Goal: Information Seeking & Learning: Learn about a topic

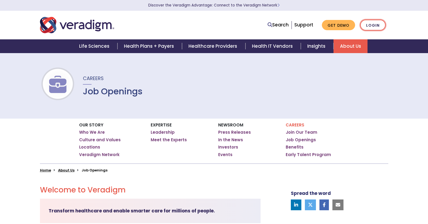
click at [373, 24] on link "Login" at bounding box center [372, 25] width 25 height 11
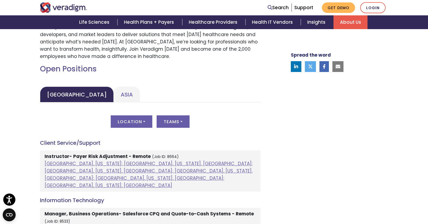
scroll to position [270, 0]
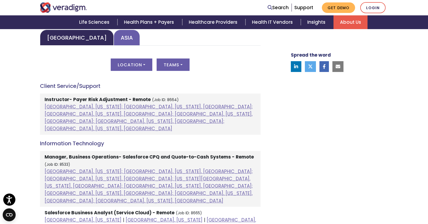
click at [114, 39] on link "Asia" at bounding box center [127, 38] width 26 height 16
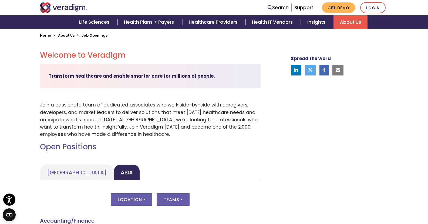
scroll to position [0, 0]
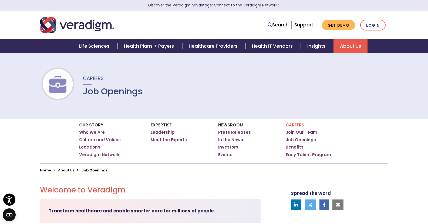
click at [264, 5] on link "Discover the Veradigm Advantage: Connect to the Veradigm Network" at bounding box center [213, 5] width 131 height 5
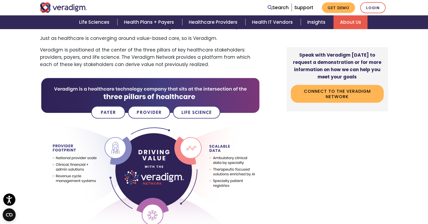
scroll to position [243, 0]
